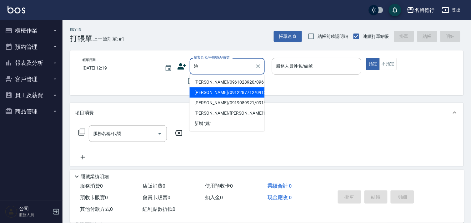
click at [229, 98] on li "[PERSON_NAME]/0912287712/0912287712" at bounding box center [227, 92] width 75 height 10
type input "[PERSON_NAME]/0912287712/0912287712"
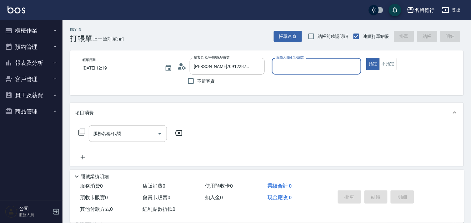
type input "[PERSON_NAME]-10"
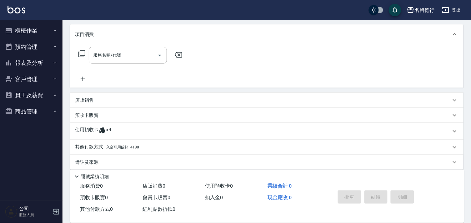
scroll to position [84, 0]
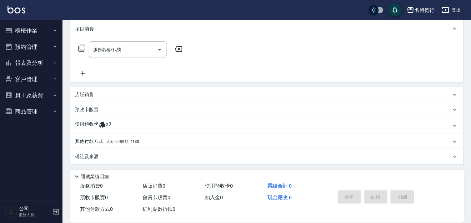
click at [93, 126] on p "使用預收卡" at bounding box center [86, 125] width 23 height 9
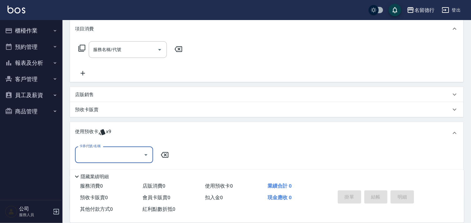
scroll to position [0, 0]
click at [98, 144] on label "卡券代號/名稱" at bounding box center [89, 145] width 21 height 5
click at [98, 149] on input "卡券代號/名稱" at bounding box center [109, 154] width 63 height 11
click at [95, 158] on input "卡券代號/名稱" at bounding box center [109, 154] width 63 height 11
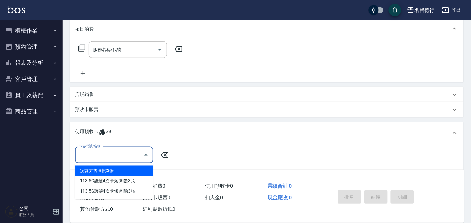
click at [104, 171] on div "洗髮券售 剩餘3張" at bounding box center [114, 170] width 78 height 10
type input "洗髮券售"
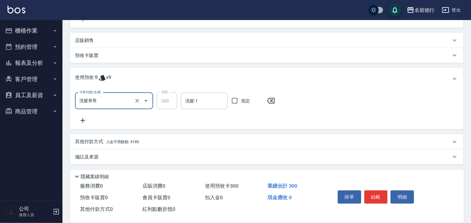
scroll to position [138, 0]
click at [84, 121] on icon at bounding box center [83, 120] width 16 height 8
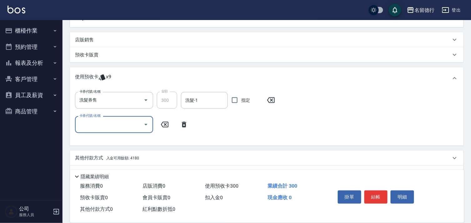
click at [89, 127] on input "卡券代號/名稱" at bounding box center [109, 124] width 63 height 11
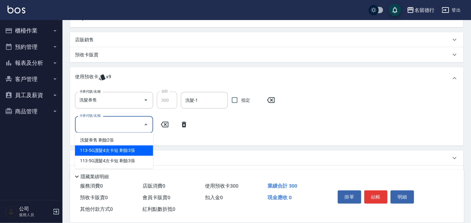
click at [99, 151] on div "113-5G護髮4次卡短 剩餘3張" at bounding box center [114, 150] width 78 height 10
type input "113-5G護髮4次卡短"
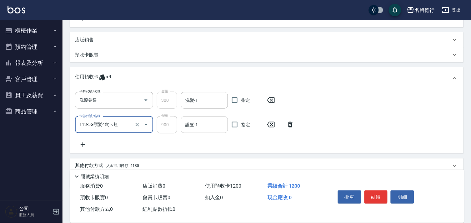
click at [188, 124] on div "護髮-1 護髮-1" at bounding box center [204, 124] width 47 height 17
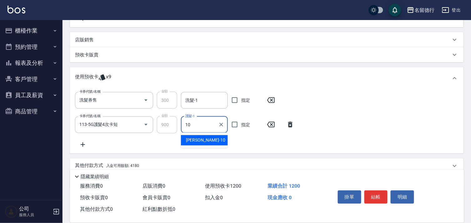
type input "[PERSON_NAME]-10"
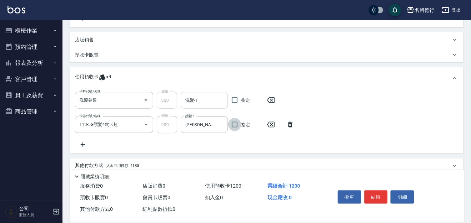
click at [199, 104] on input "洗髮-1" at bounding box center [204, 100] width 41 height 11
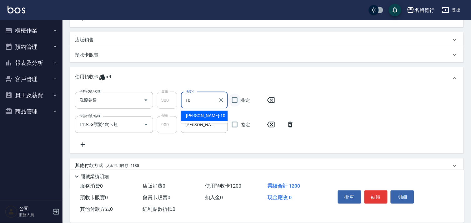
type input "[PERSON_NAME]-10"
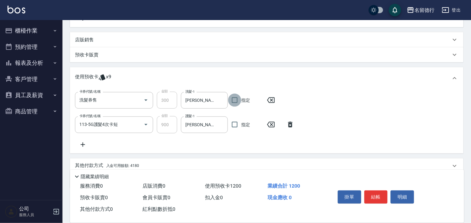
click at [232, 103] on input "指定" at bounding box center [234, 99] width 13 height 13
checkbox input "true"
click at [235, 124] on input "指定" at bounding box center [234, 124] width 13 height 13
checkbox input "true"
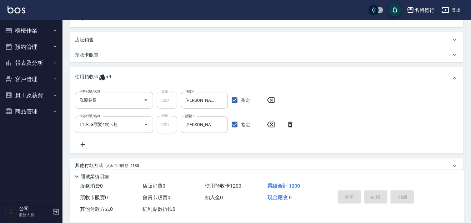
type input "[DATE] 14:29"
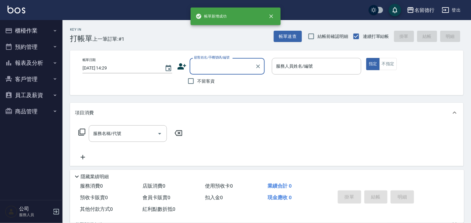
scroll to position [0, 0]
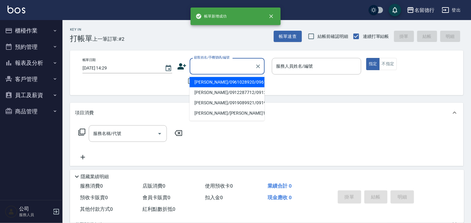
click at [205, 62] on input "顧客姓名/手機號碼/編號" at bounding box center [223, 66] width 60 height 11
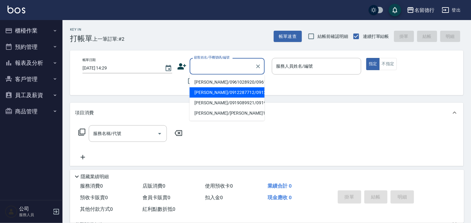
click at [205, 98] on li "[PERSON_NAME]/0912287712/0912287712" at bounding box center [227, 92] width 75 height 10
type input "[PERSON_NAME]/0912287712/0912287712"
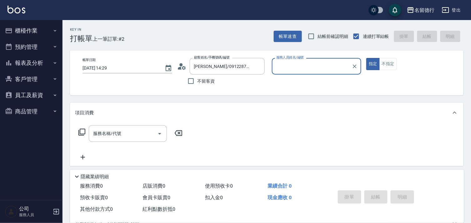
type input "[PERSON_NAME]-10"
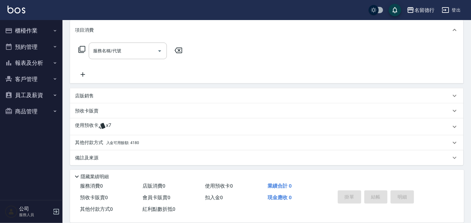
scroll to position [84, 0]
click at [102, 53] on input "服務名稱/代號" at bounding box center [123, 49] width 63 height 11
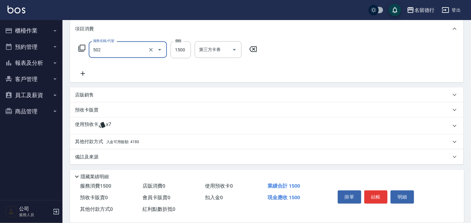
type input "染髮(502)"
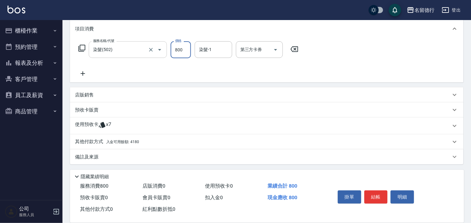
type input "800"
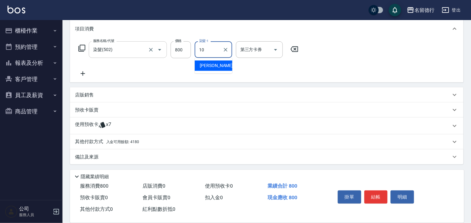
type input "[PERSON_NAME]-10"
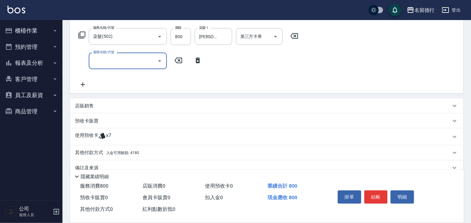
scroll to position [108, 0]
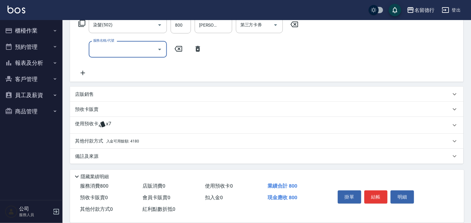
click at [95, 126] on p "使用預收卡" at bounding box center [86, 124] width 23 height 9
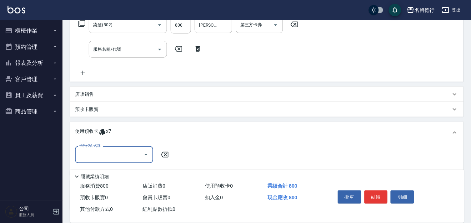
scroll to position [0, 0]
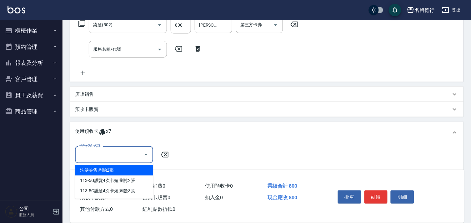
click at [102, 153] on input "卡券代號/名稱" at bounding box center [109, 154] width 63 height 11
click at [105, 167] on div "洗髮券售 剩餘2張" at bounding box center [114, 170] width 78 height 10
type input "洗髮券售"
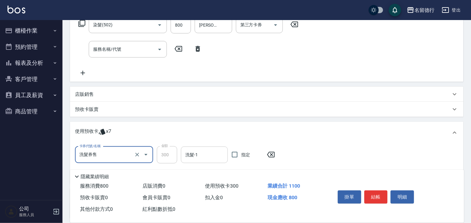
click at [188, 152] on div "洗髮-1 洗髮-1" at bounding box center [204, 154] width 47 height 17
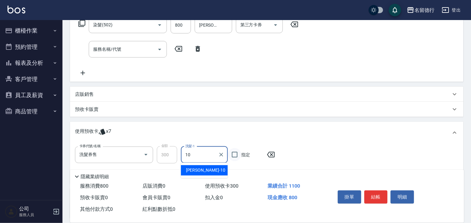
type input "[PERSON_NAME]-10"
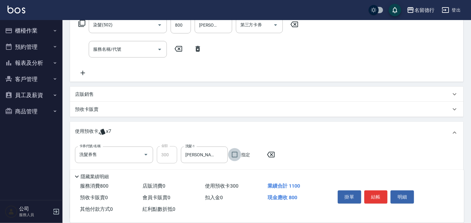
click at [232, 155] on input "指定" at bounding box center [234, 154] width 13 height 13
checkbox input "true"
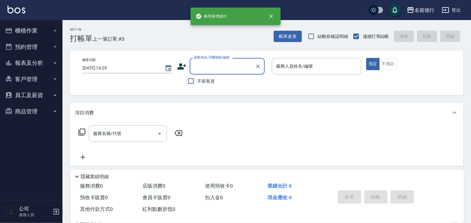
click at [185, 79] on input "不留客資" at bounding box center [190, 80] width 13 height 13
checkbox input "true"
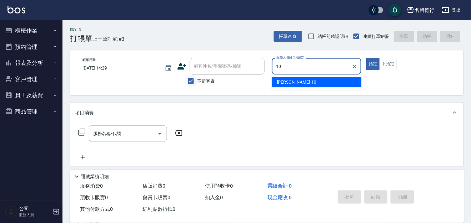
type input "[PERSON_NAME]-10"
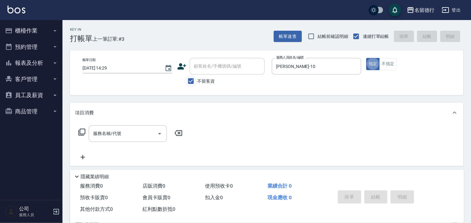
type button "true"
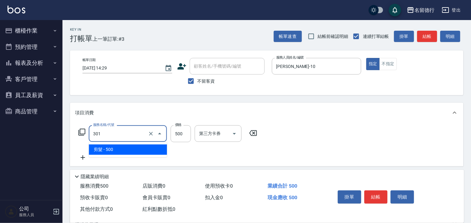
drag, startPoint x: 112, startPoint y: 135, endPoint x: 54, endPoint y: 142, distance: 57.7
click at [54, 142] on div "名留德行 登出 櫃檯作業 打帳單 帳單列表 現金收支登錄 材料自購登錄 每日結帳 排班表 現場電腦打卡 預約管理 預約管理 單日預約紀錄 單週預約紀錄 報表及…" at bounding box center [235, 145] width 471 height 290
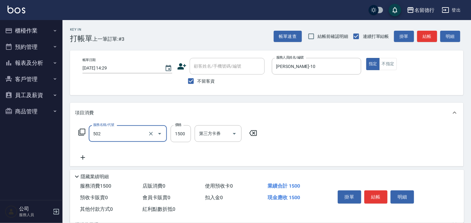
type input "染髮(502)"
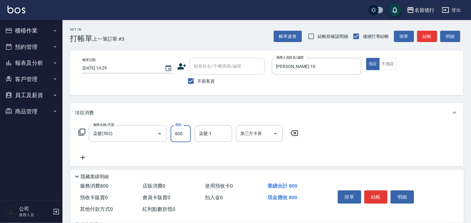
type input "800"
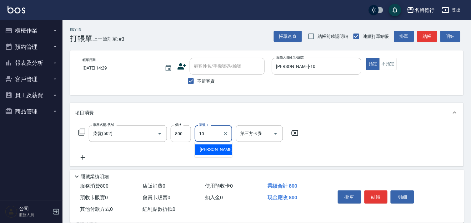
type input "[PERSON_NAME]-10"
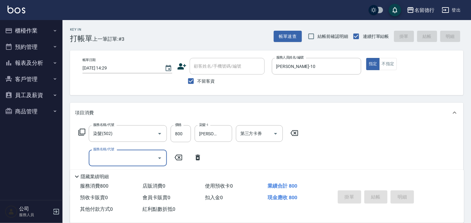
type input "[DATE] 14:30"
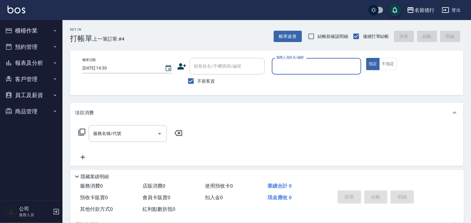
click at [292, 66] on input "服務人員姓名/編號" at bounding box center [317, 66] width 84 height 11
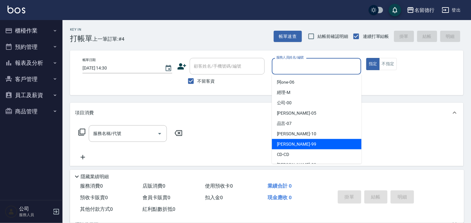
scroll to position [9, 0]
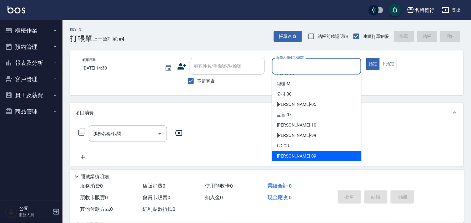
click at [285, 158] on span "[PERSON_NAME] -09" at bounding box center [296, 156] width 39 height 7
type input "[PERSON_NAME]-09"
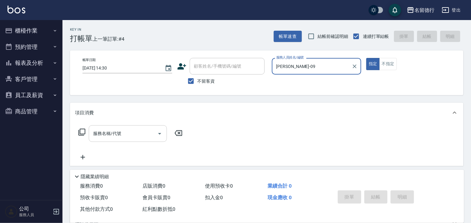
click at [144, 133] on input "服務名稱/代號" at bounding box center [123, 133] width 63 height 11
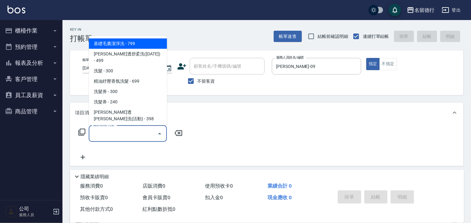
type input "5"
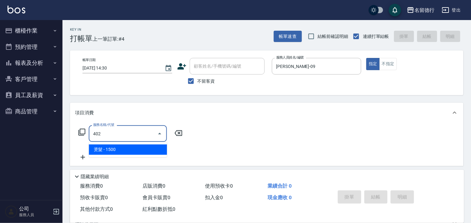
click at [140, 151] on span "燙髮 - 1500" at bounding box center [128, 149] width 78 height 10
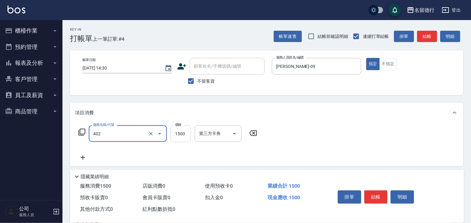
type input "燙髮(402)"
click at [188, 135] on input "1500" at bounding box center [181, 133] width 20 height 17
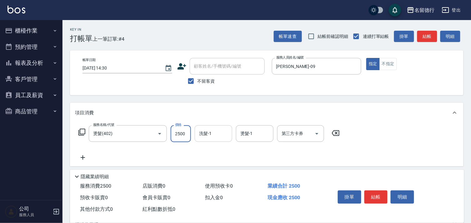
type input "2500"
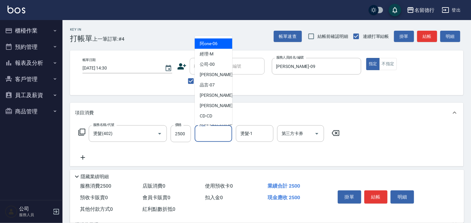
click at [200, 129] on div "洗髮-1 洗髮-1" at bounding box center [214, 133] width 38 height 17
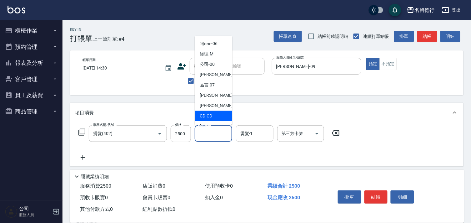
scroll to position [8, 0]
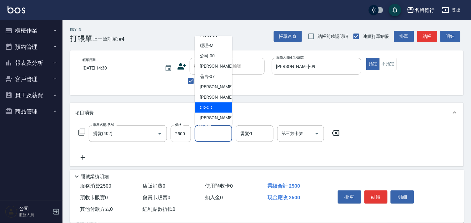
click at [206, 119] on span "[PERSON_NAME] -09" at bounding box center [219, 117] width 39 height 7
type input "[PERSON_NAME]-09"
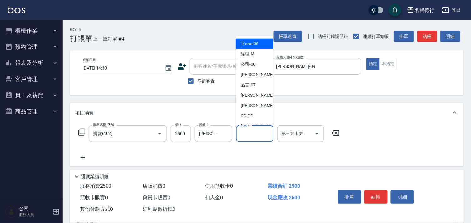
click at [249, 135] on div "燙髮-1 燙髮-1" at bounding box center [255, 133] width 38 height 17
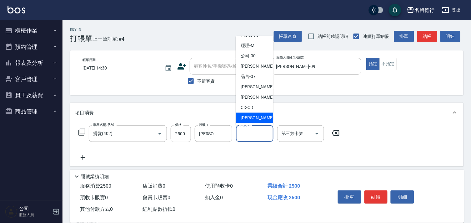
click at [247, 115] on span "[PERSON_NAME] -09" at bounding box center [260, 117] width 39 height 7
type input "[PERSON_NAME]-09"
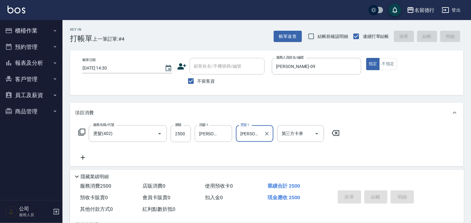
type input "[DATE] 14:37"
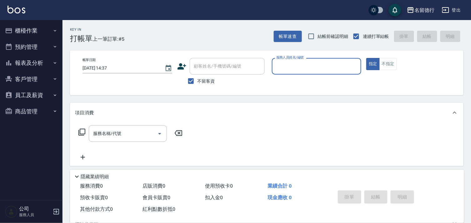
click at [283, 66] on input "服務人員姓名/編號" at bounding box center [317, 66] width 84 height 11
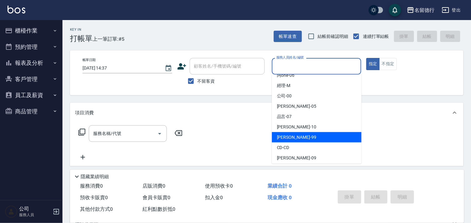
scroll to position [9, 0]
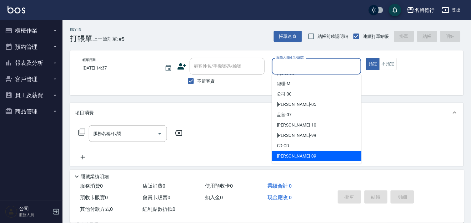
click at [283, 154] on span "[PERSON_NAME] -09" at bounding box center [296, 156] width 39 height 7
type input "[PERSON_NAME]-09"
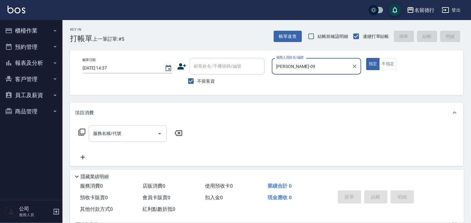
click at [131, 134] on input "服務名稱/代號" at bounding box center [123, 133] width 63 height 11
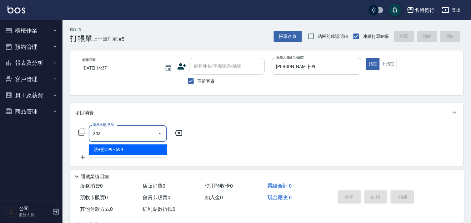
click at [131, 148] on span "洗+剪599 - 599" at bounding box center [128, 149] width 78 height 10
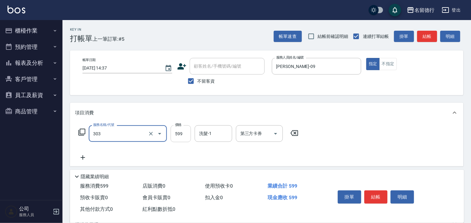
type input "洗+剪599(303)"
click at [186, 129] on input "599" at bounding box center [181, 133] width 20 height 17
type input "700"
click at [206, 135] on input "洗髮-1" at bounding box center [214, 133] width 32 height 11
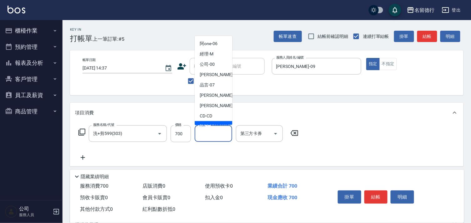
click at [206, 124] on span "[PERSON_NAME] -09" at bounding box center [219, 126] width 39 height 7
type input "[PERSON_NAME]-09"
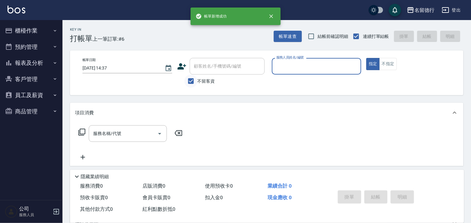
click at [189, 81] on input "不留客資" at bounding box center [190, 80] width 13 height 13
checkbox input "false"
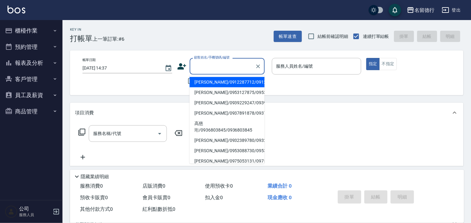
click at [199, 66] on input "顧客姓名/手機號碼/編號" at bounding box center [223, 66] width 60 height 11
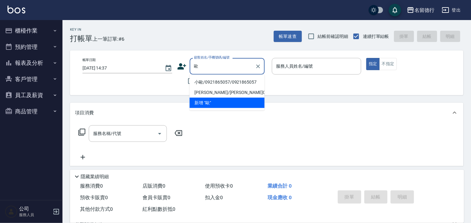
click at [216, 81] on li "小歐/0921865057/0921865057" at bounding box center [227, 82] width 75 height 10
type input "小歐/0921865057/0921865057"
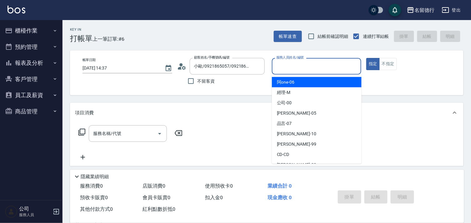
click at [278, 67] on input "服務人員姓名/編號" at bounding box center [317, 66] width 84 height 11
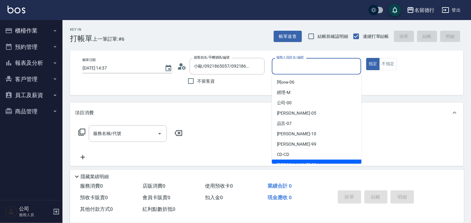
click at [284, 164] on div "服務名稱/代號 服務名稱/代號" at bounding box center [267, 144] width 394 height 43
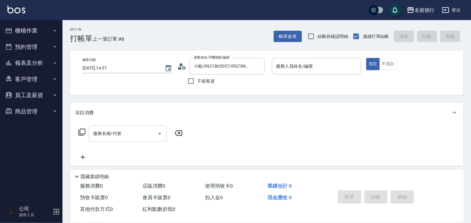
click at [97, 131] on div "服務名稱/代號 服務名稱/代號" at bounding box center [128, 133] width 78 height 17
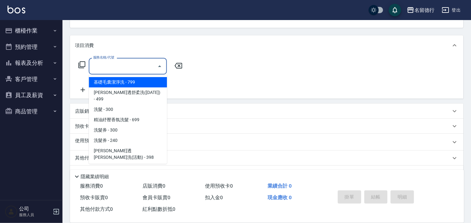
scroll to position [69, 0]
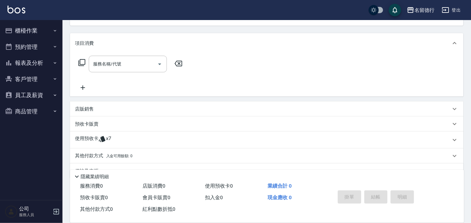
click at [251, 113] on div "店販銷售" at bounding box center [267, 108] width 394 height 15
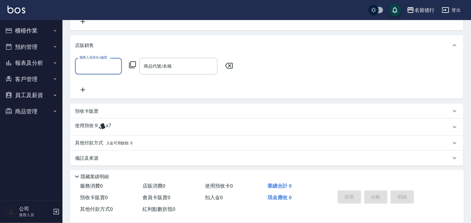
scroll to position [137, 0]
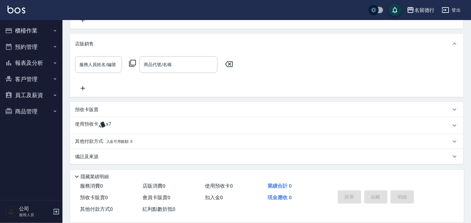
click at [92, 122] on p "使用預收卡" at bounding box center [86, 125] width 23 height 9
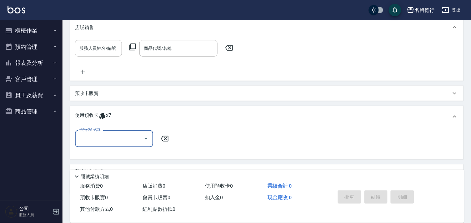
scroll to position [0, 0]
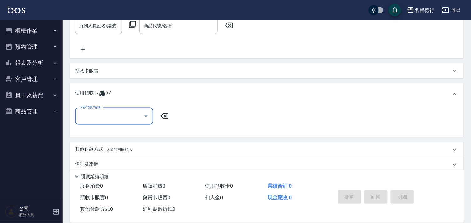
click at [95, 115] on input "卡券代號/名稱" at bounding box center [109, 115] width 63 height 11
click at [103, 133] on div "洗髮券售 剩餘7張" at bounding box center [114, 132] width 78 height 10
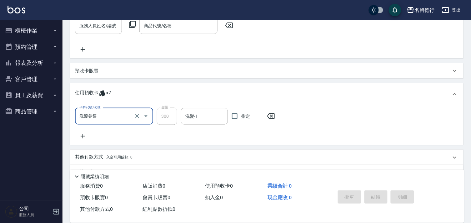
type input "洗髮券售"
click at [193, 117] on input "洗髮-1" at bounding box center [204, 116] width 41 height 11
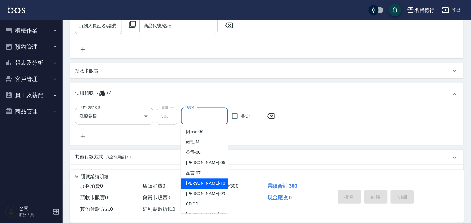
scroll to position [9, 0]
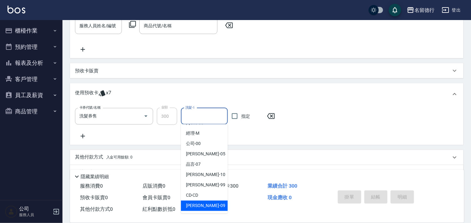
click at [204, 205] on div "[PERSON_NAME] -09" at bounding box center [204, 205] width 47 height 10
type input "[PERSON_NAME]-09"
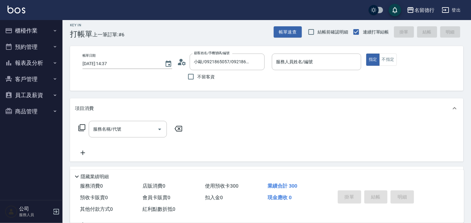
scroll to position [2, 0]
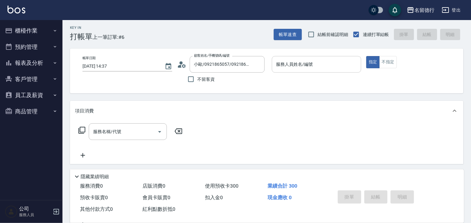
click at [284, 63] on div "服務人員姓名/編號 服務人員姓名/編號" at bounding box center [317, 64] width 90 height 17
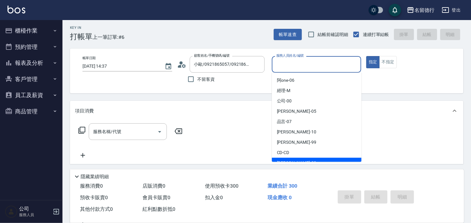
click at [287, 159] on span "[PERSON_NAME] -09" at bounding box center [296, 162] width 39 height 7
type input "[PERSON_NAME]-09"
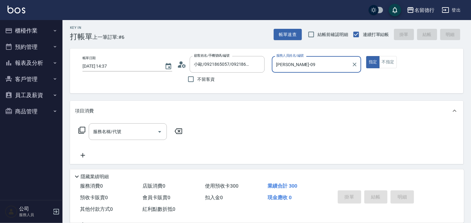
type input "[DATE] 14:38"
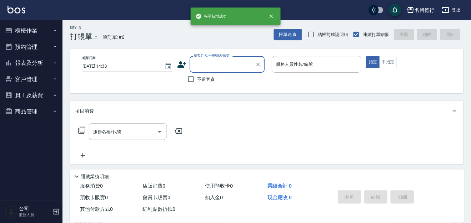
scroll to position [0, 0]
click at [189, 79] on input "不留客資" at bounding box center [190, 79] width 13 height 13
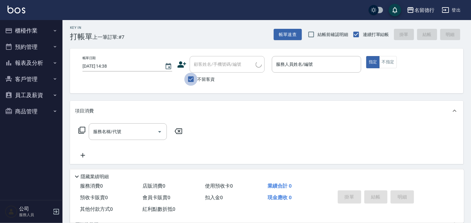
click at [193, 77] on input "不留客資" at bounding box center [190, 79] width 13 height 13
click at [191, 80] on input "不留客資" at bounding box center [190, 79] width 13 height 13
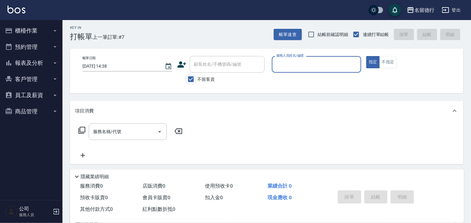
click at [190, 78] on input "不留客資" at bounding box center [190, 79] width 13 height 13
checkbox input "false"
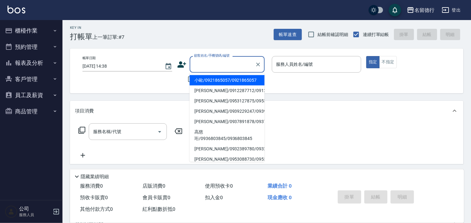
click at [205, 61] on div "顧客姓名/手機號碼/編號 顧客姓名/手機號碼/編號" at bounding box center [227, 64] width 75 height 17
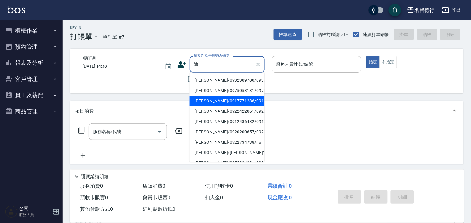
click at [214, 106] on li "[PERSON_NAME]/0917771286/0917771286" at bounding box center [227, 101] width 75 height 10
type input "[PERSON_NAME]/0917771286/0917771286"
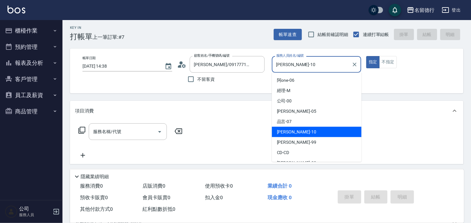
click at [285, 61] on input "[PERSON_NAME]-10" at bounding box center [312, 64] width 75 height 11
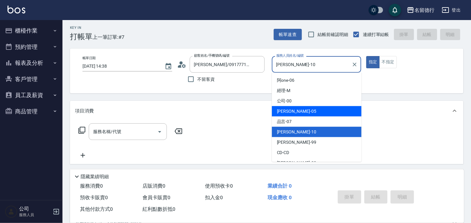
scroll to position [9, 0]
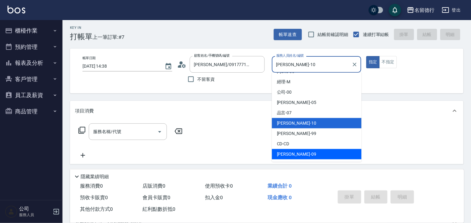
click at [284, 152] on span "[PERSON_NAME] -09" at bounding box center [296, 154] width 39 height 7
type input "[PERSON_NAME]-09"
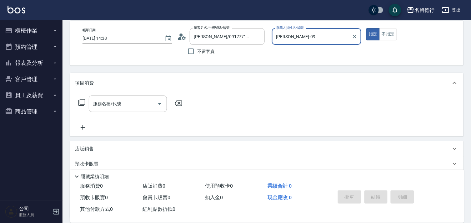
scroll to position [71, 0]
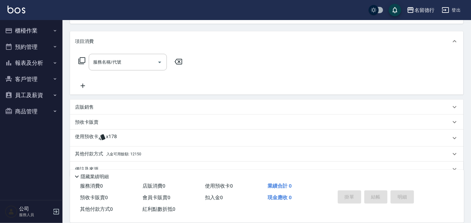
click at [87, 136] on p "使用預收卡" at bounding box center [86, 137] width 23 height 9
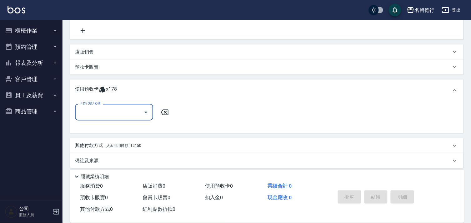
scroll to position [130, 0]
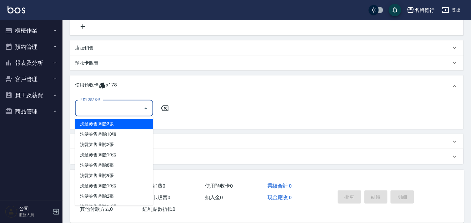
click at [94, 108] on input "卡券代號/名稱" at bounding box center [109, 108] width 63 height 11
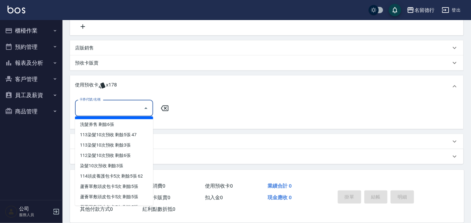
scroll to position [139, 0]
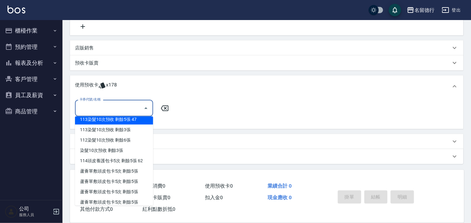
click at [103, 120] on div "113染髮10次預收 剩餘5張 47" at bounding box center [114, 119] width 78 height 10
type input "113染髮10次預收 47"
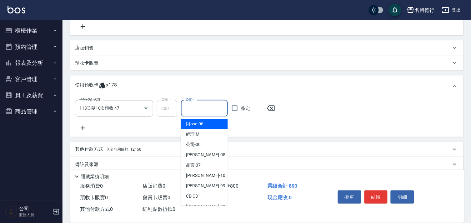
click at [203, 105] on input "染髮-1" at bounding box center [204, 108] width 41 height 11
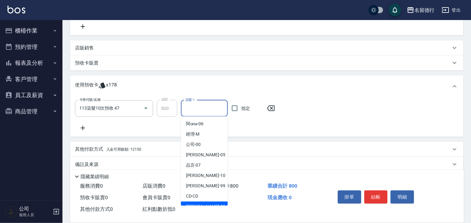
click at [189, 202] on div "[PERSON_NAME] -09" at bounding box center [204, 206] width 47 height 10
type input "[PERSON_NAME]-09"
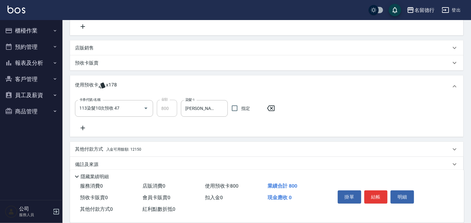
click at [85, 130] on icon at bounding box center [83, 128] width 16 height 8
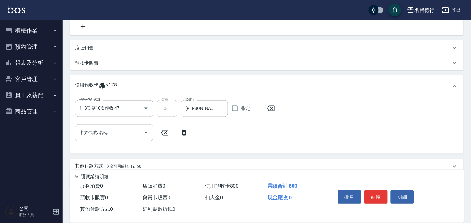
click at [95, 128] on div "卡券代號/名稱 卡券代號/名稱" at bounding box center [114, 132] width 78 height 17
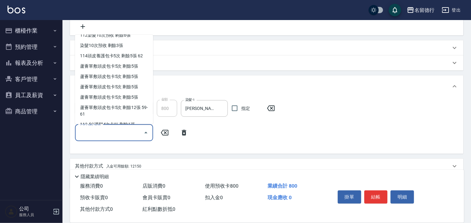
scroll to position [174, 0]
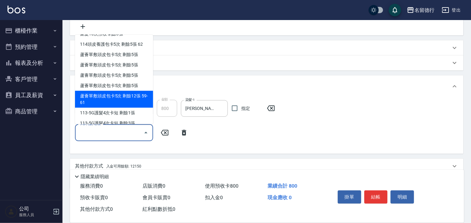
click at [110, 100] on div "蘆薈單敷頭皮包卡5次 剩餘12張 59-61" at bounding box center [114, 99] width 78 height 17
type input "蘆薈單敷頭皮包卡5次 59-61"
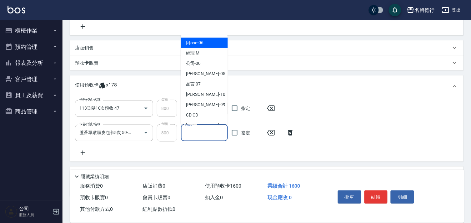
click at [199, 131] on input "頭皮-1" at bounding box center [204, 132] width 41 height 11
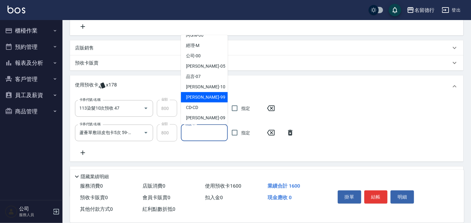
scroll to position [8, 0]
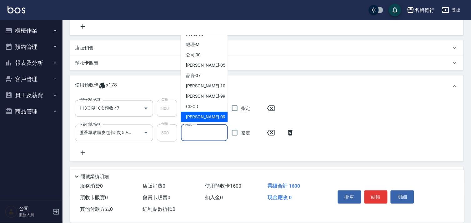
click at [191, 116] on span "[PERSON_NAME] -09" at bounding box center [205, 116] width 39 height 7
type input "[PERSON_NAME]-09"
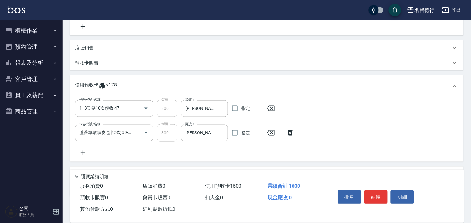
click at [85, 151] on icon at bounding box center [83, 153] width 16 height 8
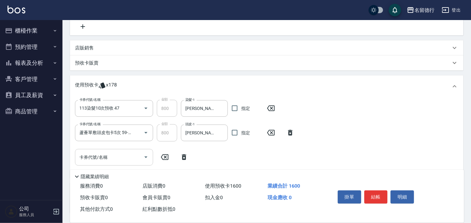
click at [97, 152] on div "卡券代號/名稱 卡券代號/名稱" at bounding box center [114, 157] width 78 height 17
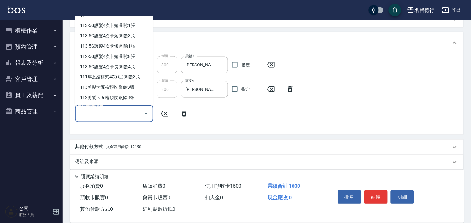
scroll to position [179, 0]
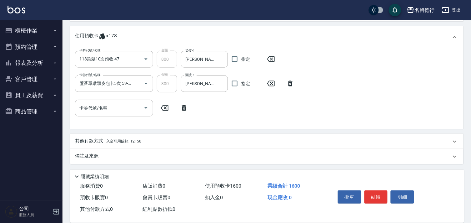
click at [393, 70] on div "卡券代號/名稱 113染髮10次預收 47 卡券代號/名稱 金額 800 金額 染髮-1 [PERSON_NAME]-09 染髮-1 指定 卡券代號/名稱 蘆…" at bounding box center [267, 87] width 384 height 73
click at [91, 109] on input "卡券代號/名稱" at bounding box center [109, 108] width 63 height 11
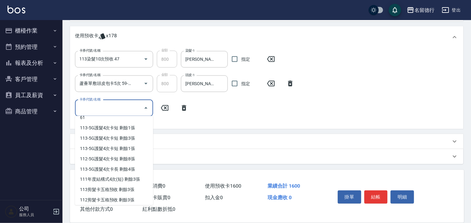
scroll to position [242, 0]
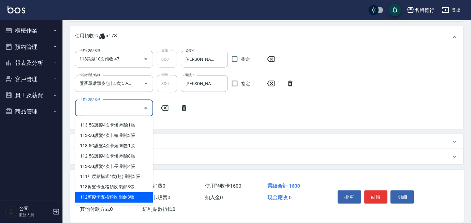
click at [115, 196] on div "112剪髮卡五格預收 剩餘3張" at bounding box center [114, 197] width 78 height 10
type input "112剪髮卡五格預收"
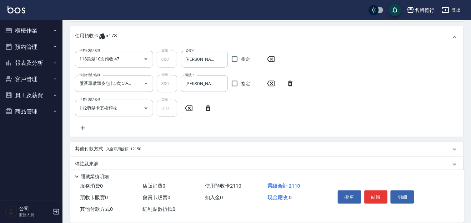
click at [208, 105] on icon at bounding box center [208, 108] width 4 height 6
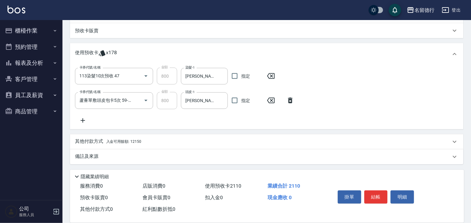
scroll to position [163, 0]
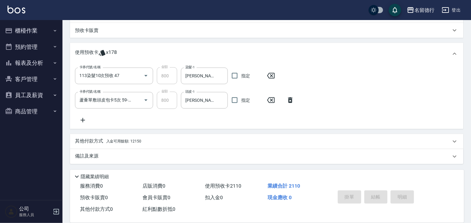
type input "[DATE] 14:41"
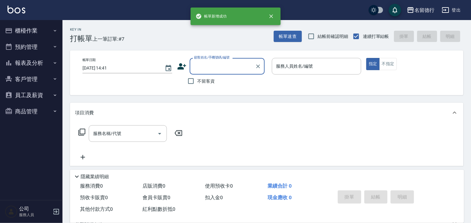
scroll to position [0, 0]
